Goal: Task Accomplishment & Management: Manage account settings

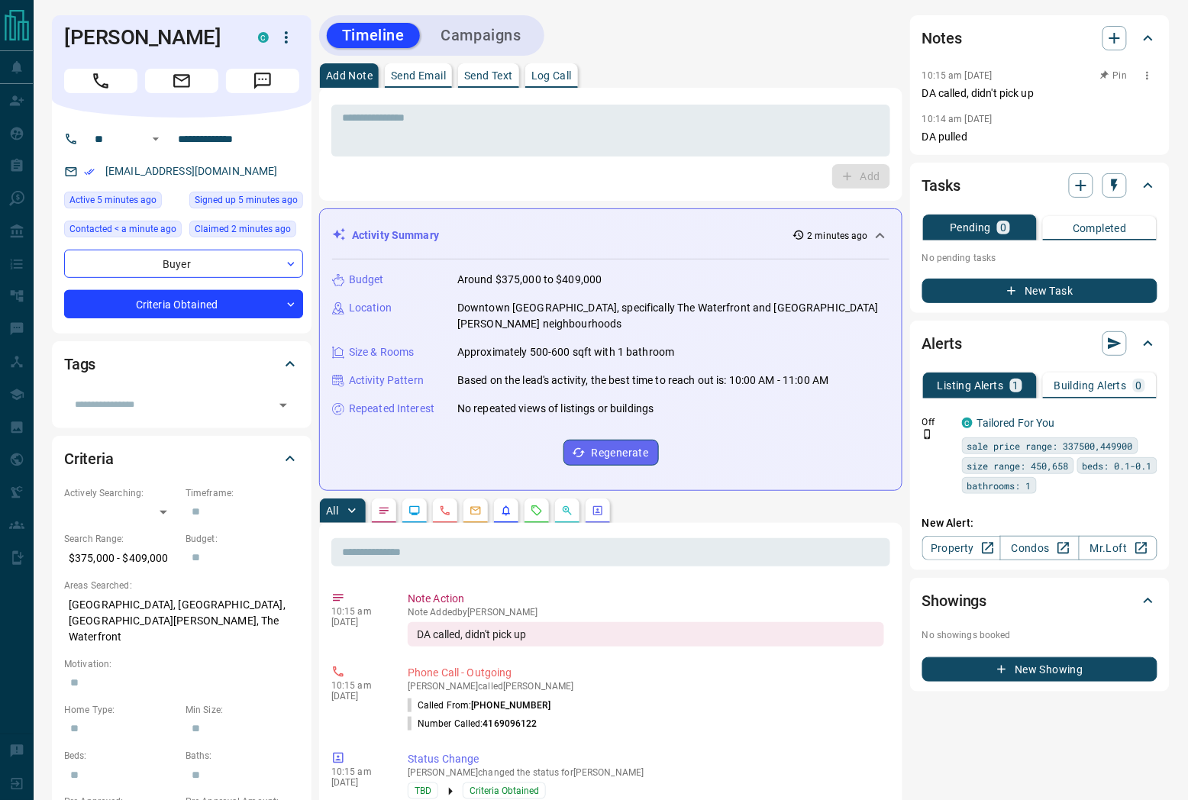
click at [1149, 77] on icon "button" at bounding box center [1148, 75] width 12 height 12
click at [483, 31] on div at bounding box center [594, 400] width 1188 height 800
click at [446, 27] on button "Campaigns" at bounding box center [481, 35] width 111 height 25
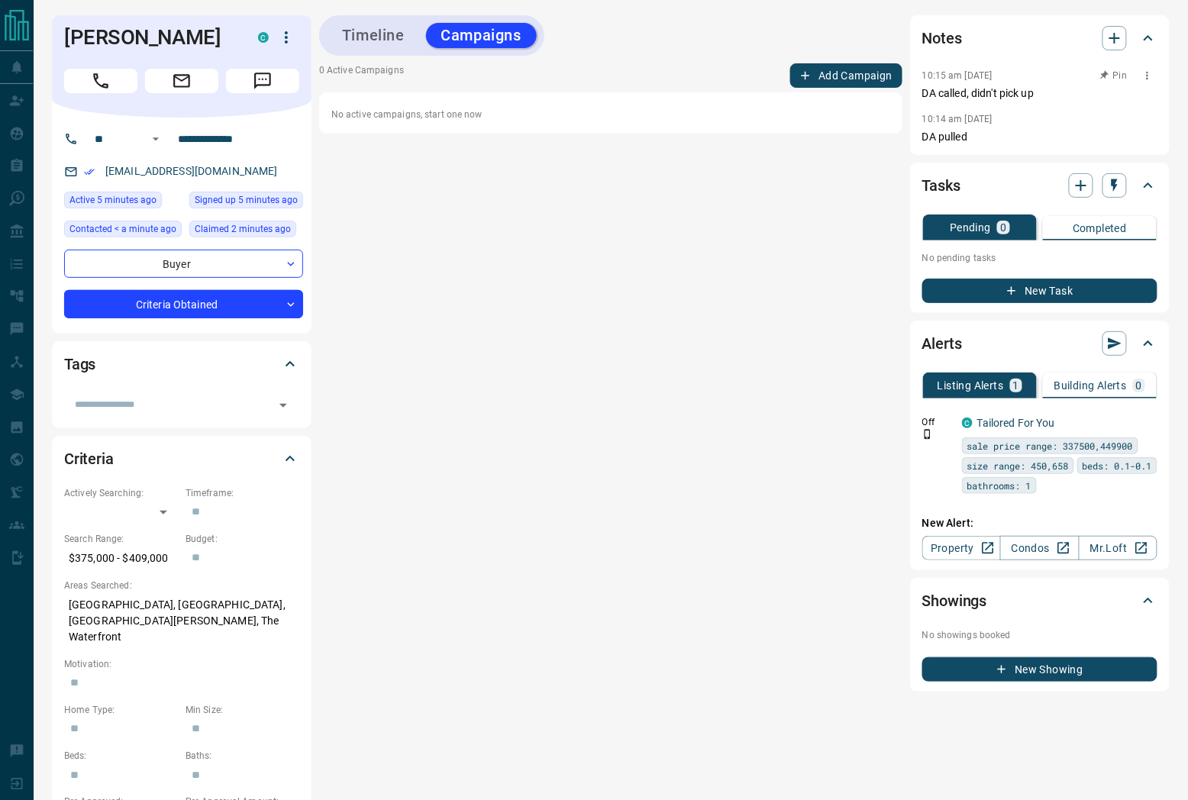
click at [838, 79] on button "Add Campaign" at bounding box center [846, 75] width 112 height 24
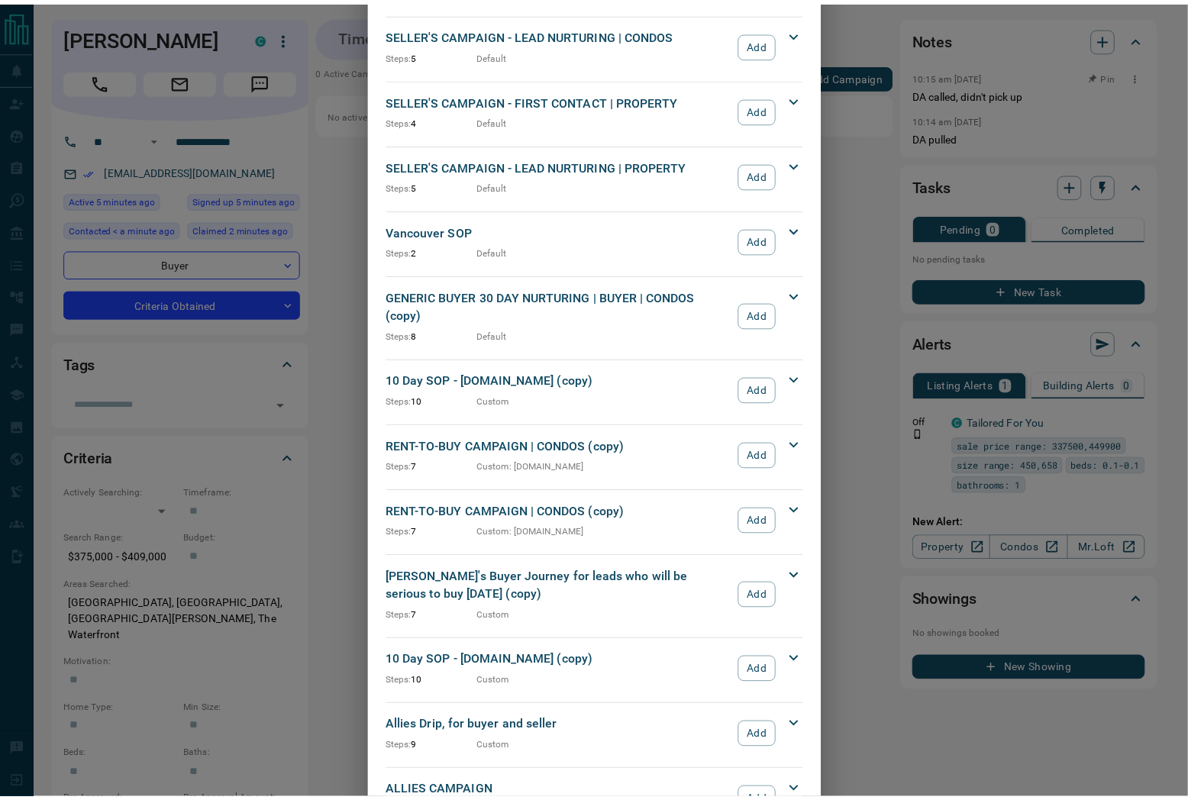
scroll to position [1459, 0]
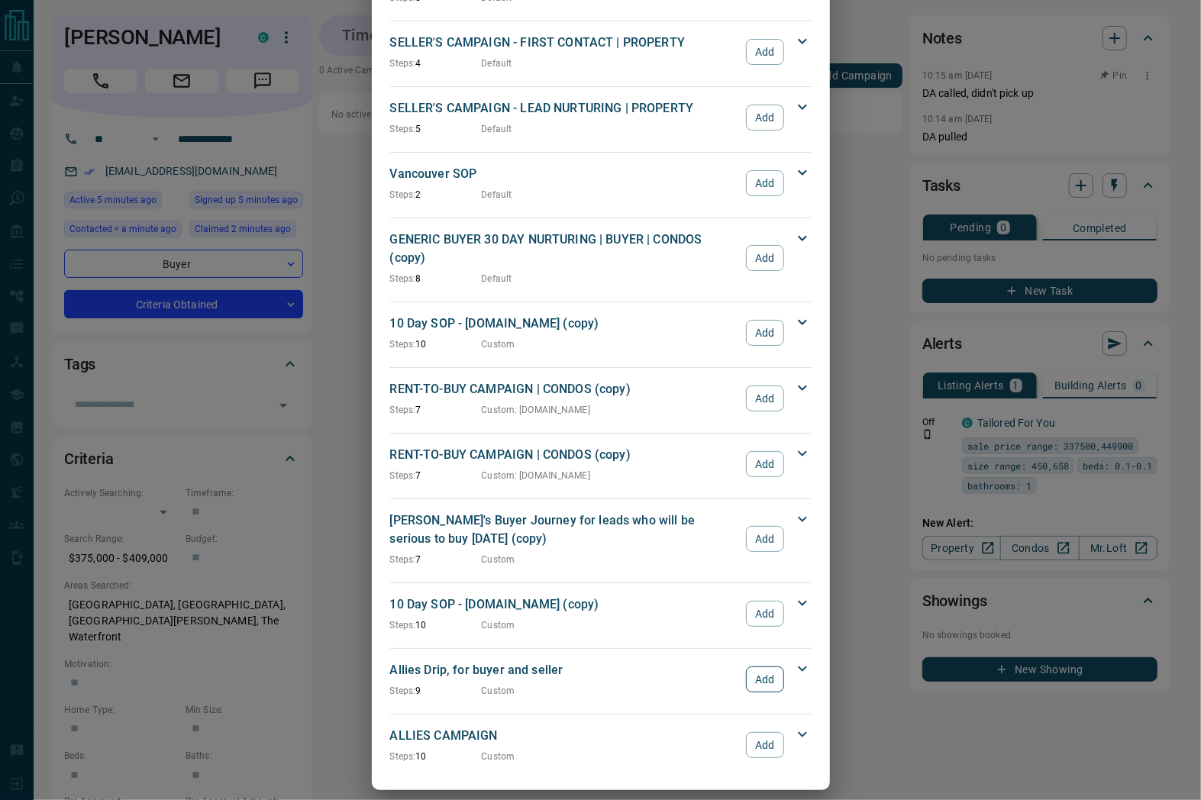
click at [765, 667] on button "Add" at bounding box center [764, 680] width 37 height 26
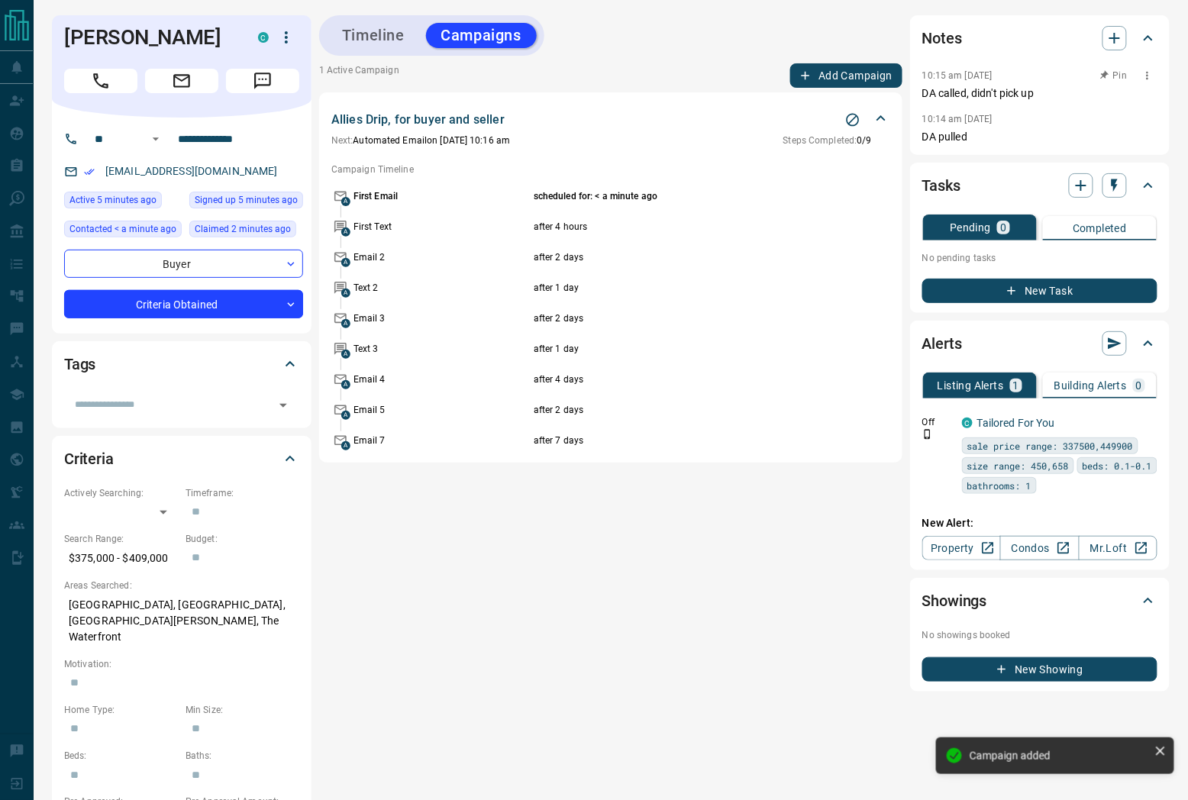
click at [1146, 80] on icon "button" at bounding box center [1148, 75] width 12 height 12
click at [1125, 95] on li "Edit" at bounding box center [1124, 103] width 67 height 23
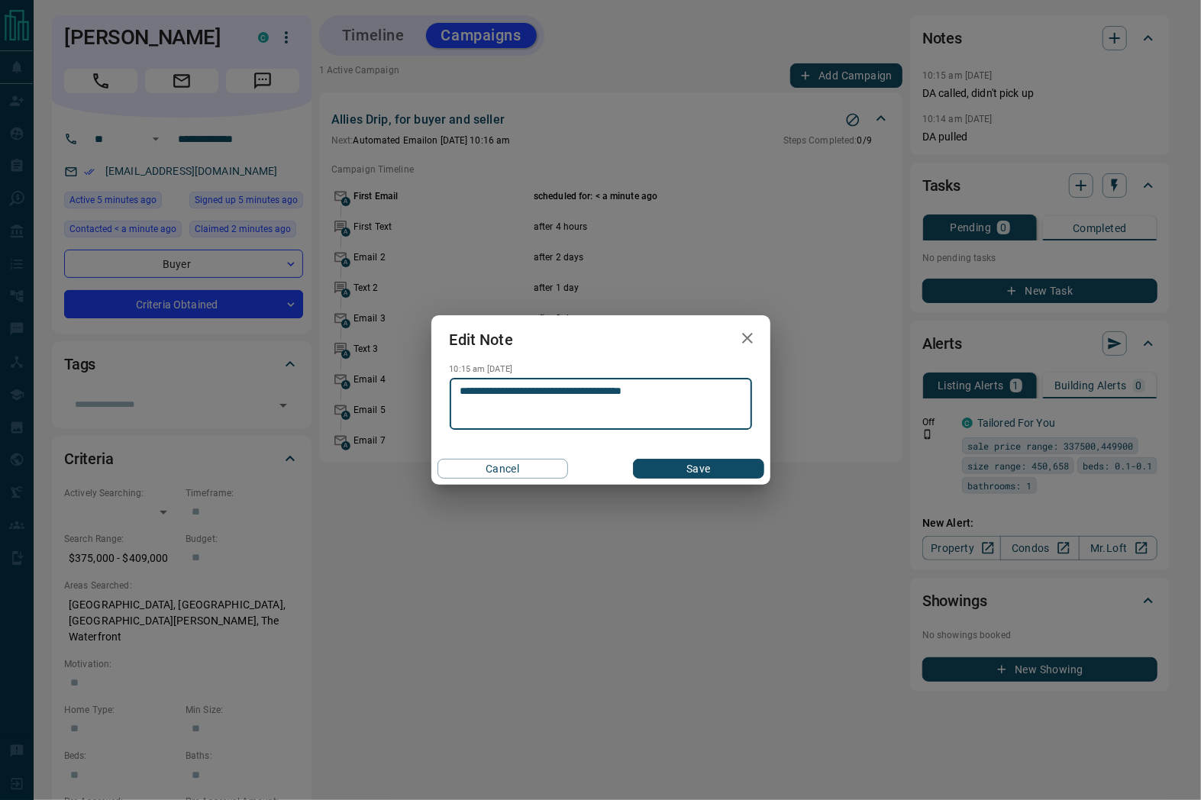
click at [635, 392] on textarea "**********" at bounding box center [600, 404] width 281 height 39
click at [635, 391] on textarea "**********" at bounding box center [600, 404] width 281 height 39
type textarea "**********"
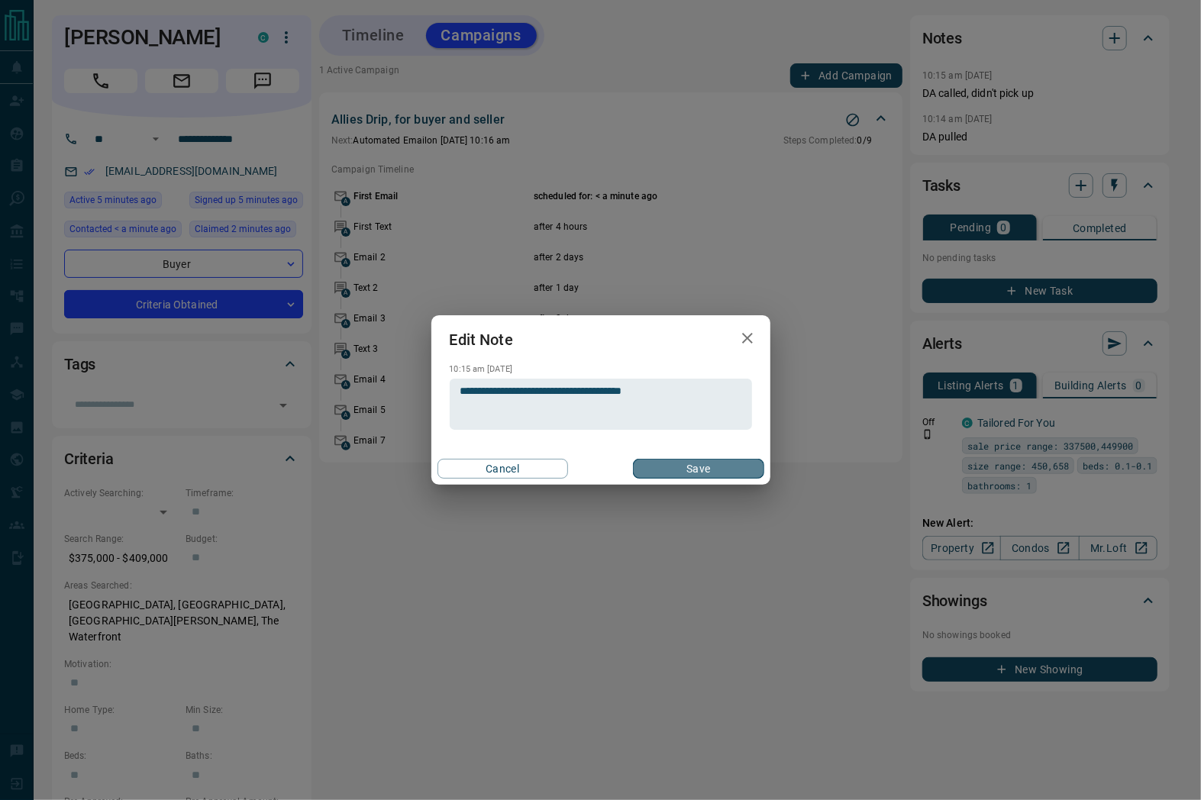
click at [703, 464] on button "Save" at bounding box center [698, 469] width 131 height 20
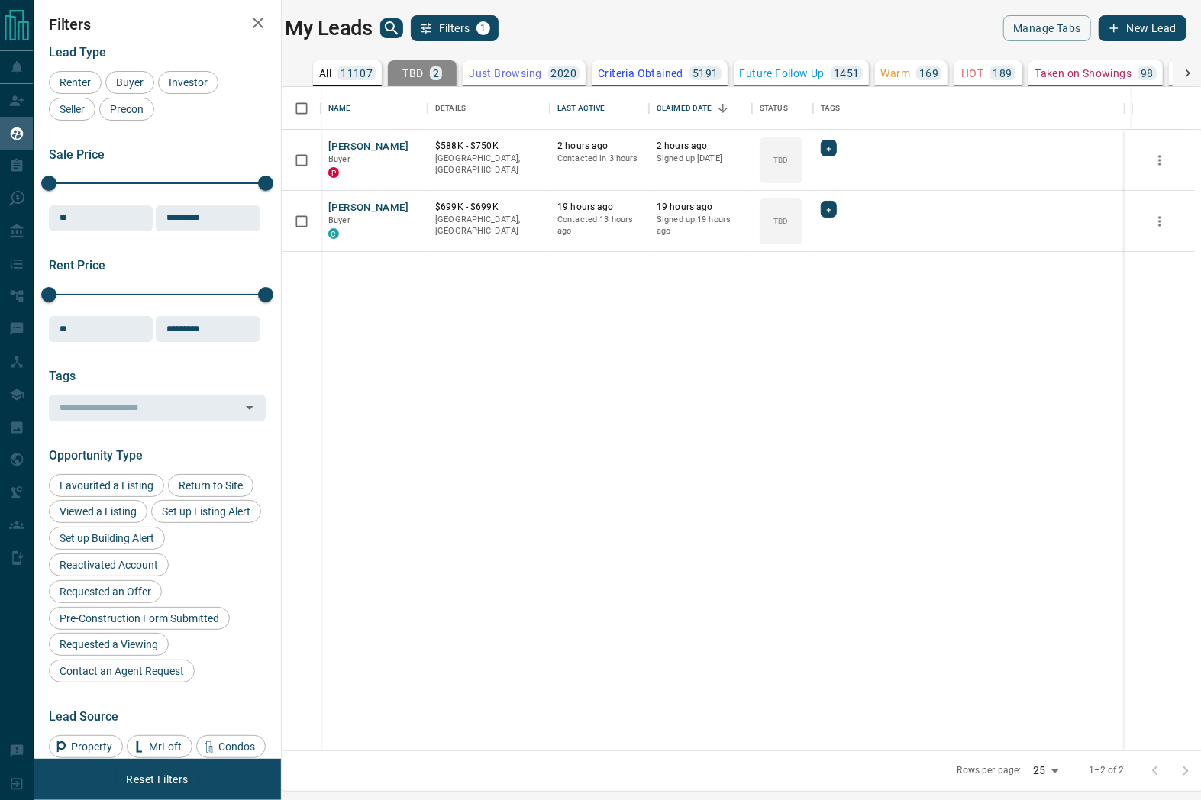
scroll to position [651, 899]
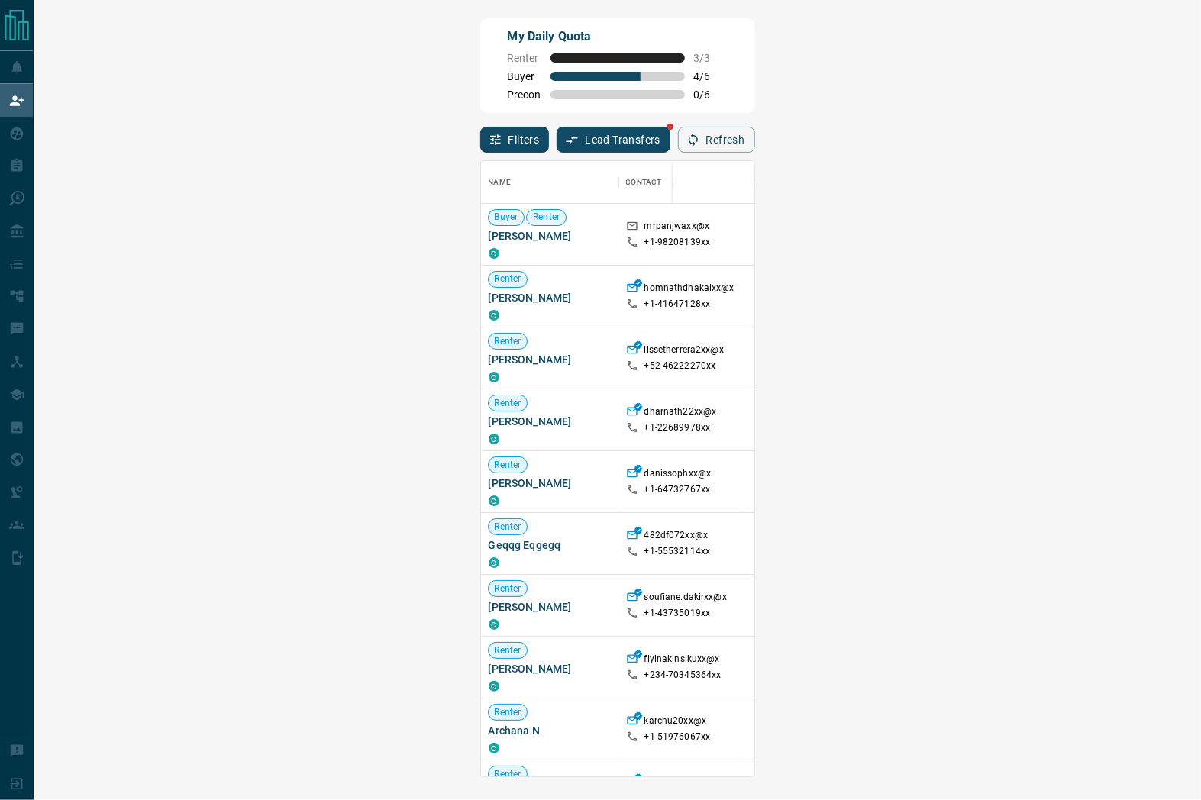
scroll to position [603, 1110]
click at [1071, 239] on span "Viewing Request ( 1 )" at bounding box center [1113, 234] width 84 height 11
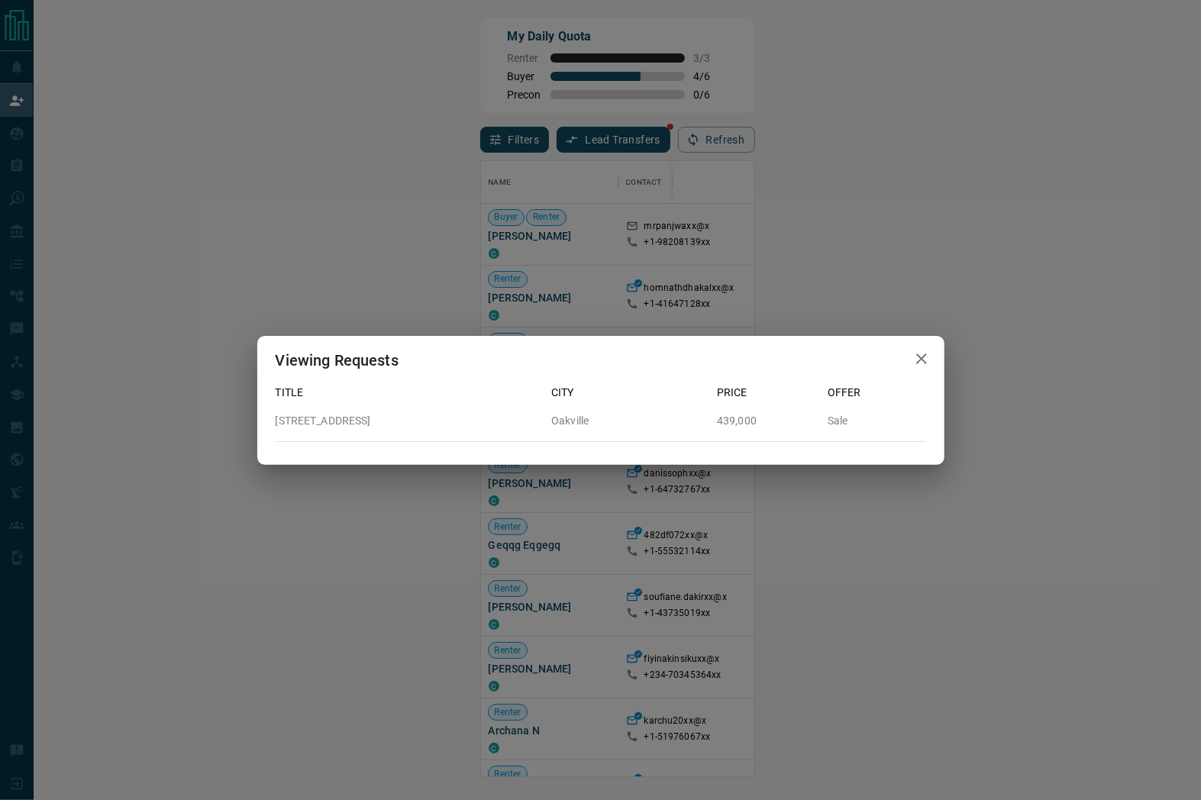
click at [922, 361] on icon "button" at bounding box center [921, 359] width 11 height 11
